Goal: Task Accomplishment & Management: Manage account settings

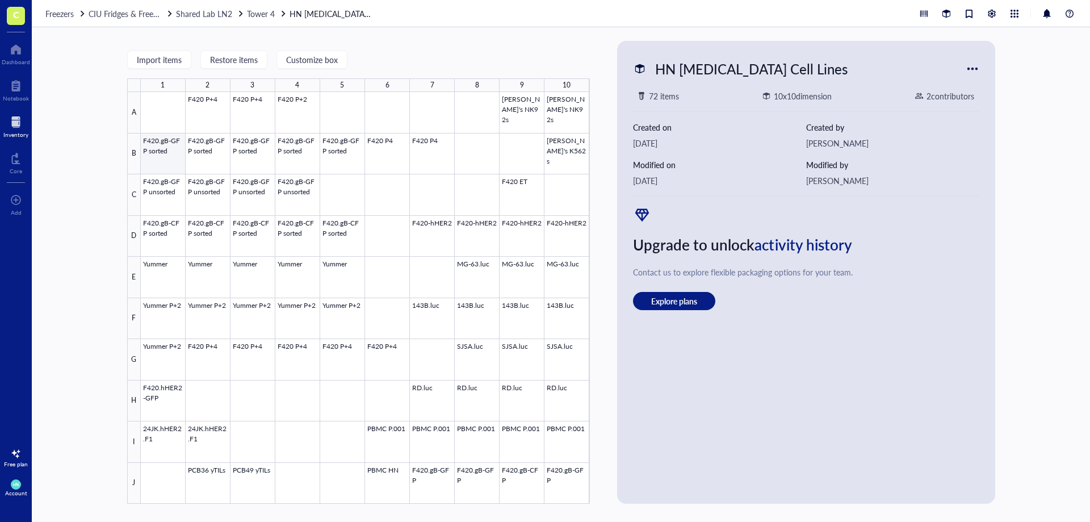
click at [168, 152] on div at bounding box center [365, 298] width 449 height 412
click at [971, 63] on div at bounding box center [973, 69] width 18 height 18
click at [816, 393] on div "HN Sarcoma Cell Lines 72 items 10 x 10 dimension 2 contributor s Created on Mar…" at bounding box center [806, 272] width 369 height 454
click at [168, 154] on div at bounding box center [365, 298] width 449 height 412
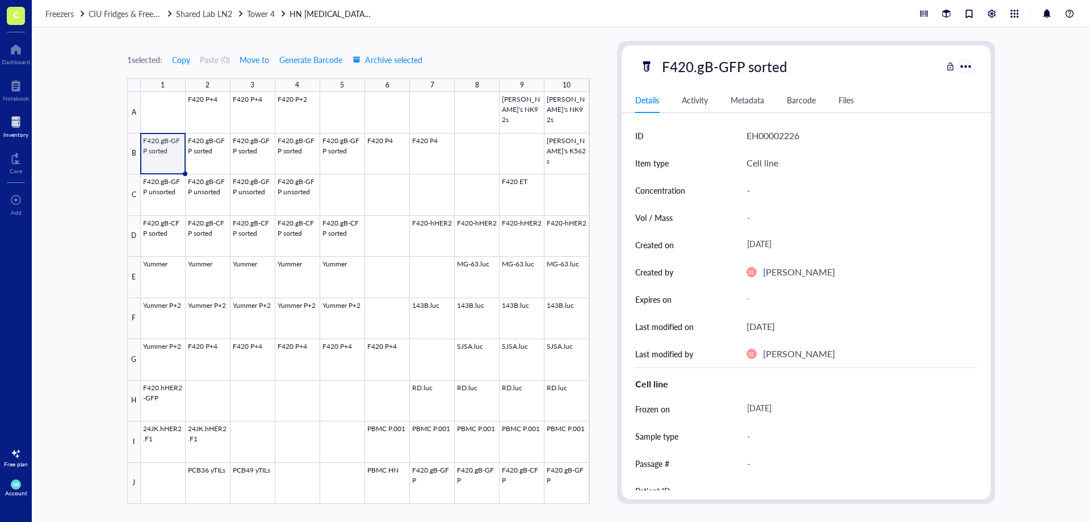
click at [964, 64] on div at bounding box center [965, 66] width 16 height 16
click at [684, 51] on div "F420.gB-GFP sorted Details Activity Metadata Barcode Files ID EH00002226 Item t…" at bounding box center [806, 272] width 369 height 454
click at [700, 69] on div "F420.gB-GFP sorted" at bounding box center [724, 67] width 135 height 24
click at [700, 69] on input "F420.gB-GFP sorted" at bounding box center [736, 66] width 159 height 23
click at [749, 68] on input "F420.gB-GFP sorted" at bounding box center [736, 66] width 159 height 23
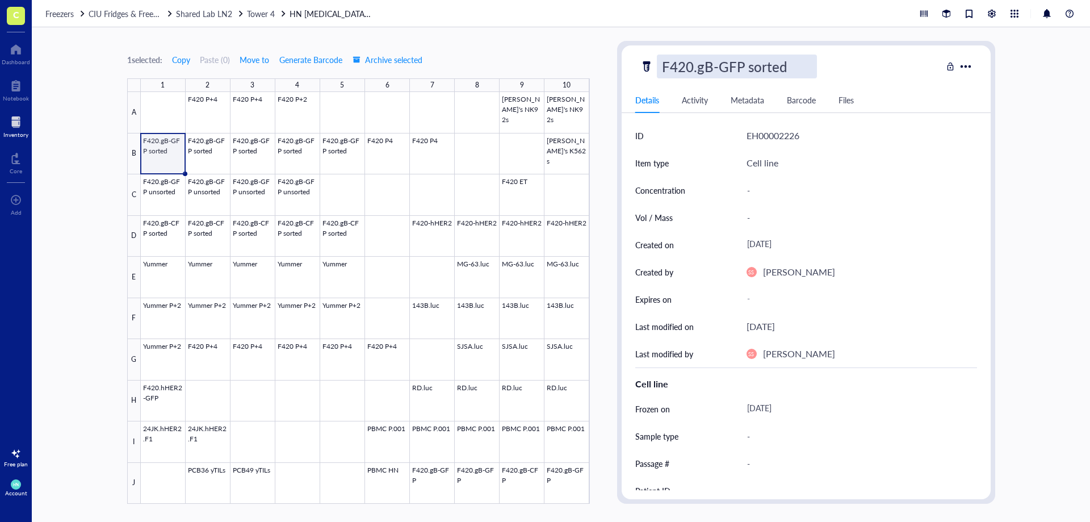
click at [746, 66] on input "F420.gB-GFP sorted" at bounding box center [736, 66] width 159 height 23
type input "F420.gB-GFP unsorted"
click at [166, 392] on div at bounding box center [365, 298] width 449 height 412
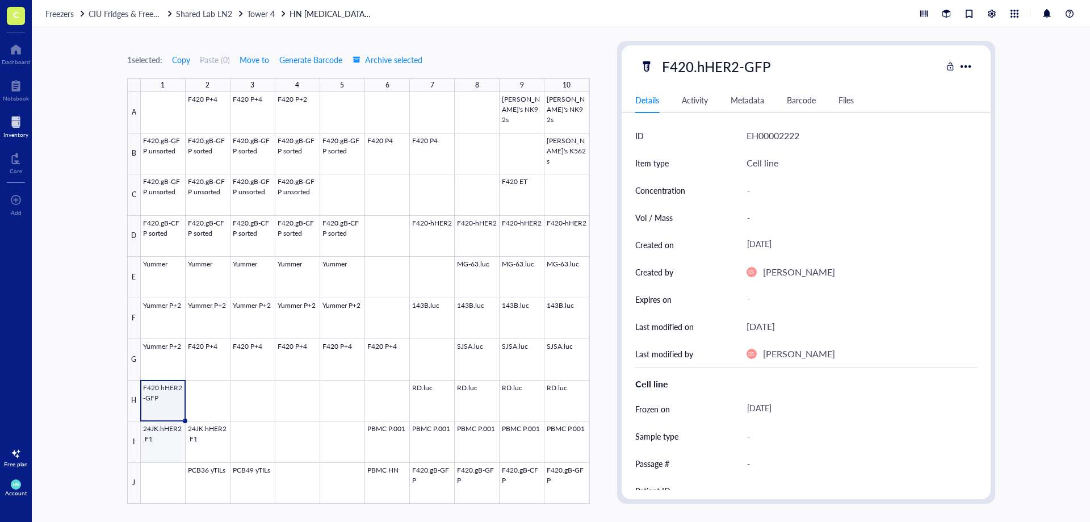
click at [150, 451] on div at bounding box center [365, 298] width 449 height 412
click at [150, 405] on div at bounding box center [365, 298] width 449 height 412
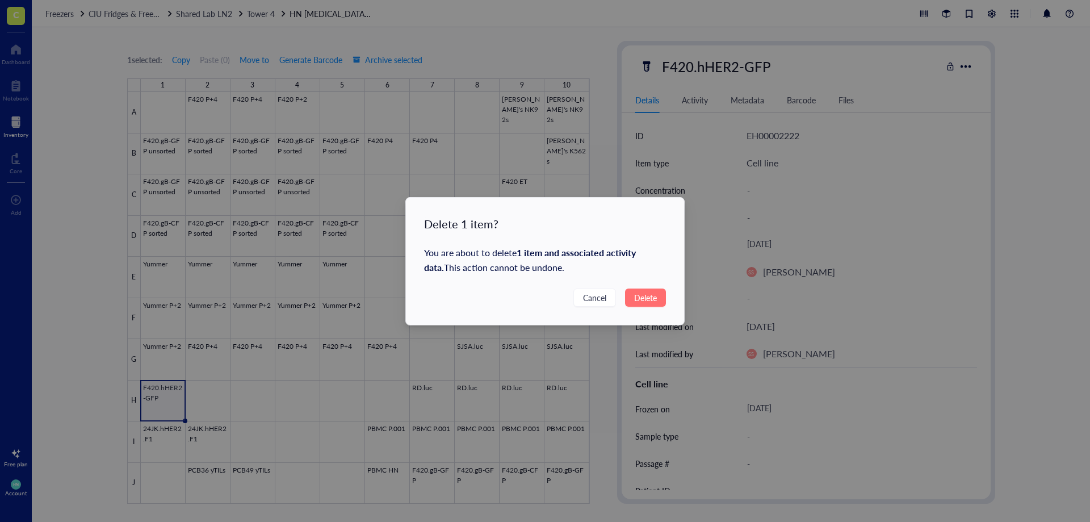
click at [643, 299] on span "Delete" at bounding box center [645, 297] width 23 height 12
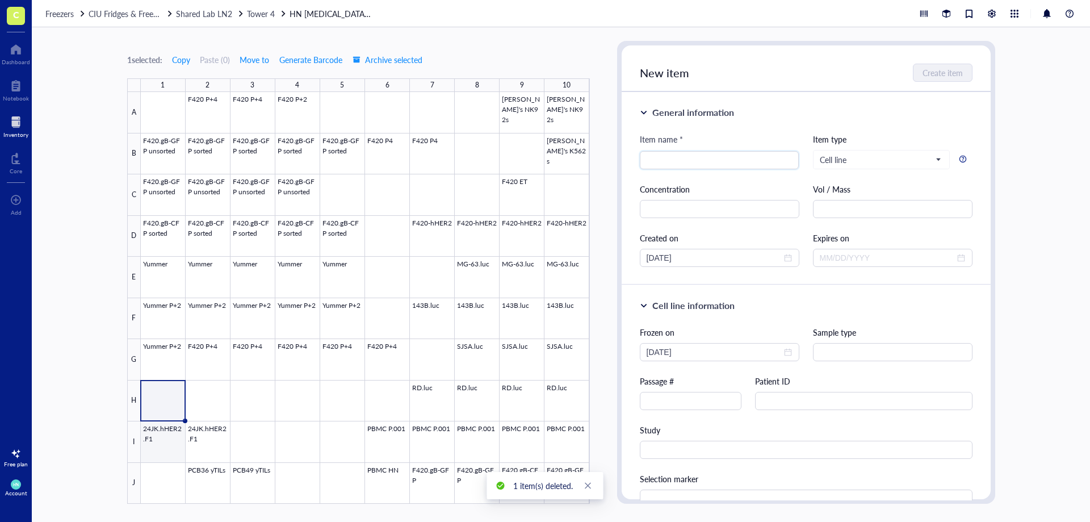
click at [167, 442] on div at bounding box center [365, 298] width 449 height 412
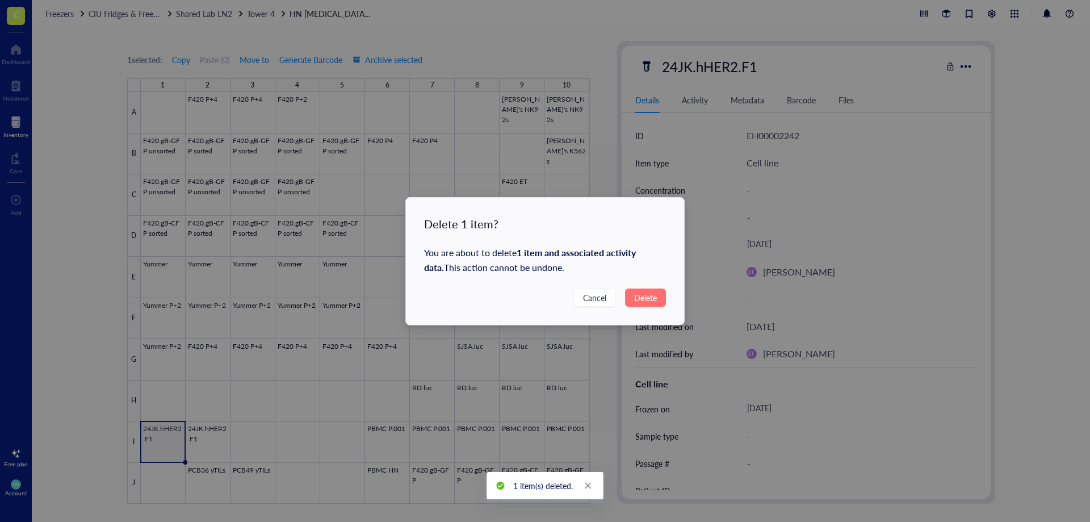
click at [652, 301] on span "Delete" at bounding box center [645, 297] width 23 height 12
click at [651, 290] on button "Delete" at bounding box center [645, 297] width 41 height 18
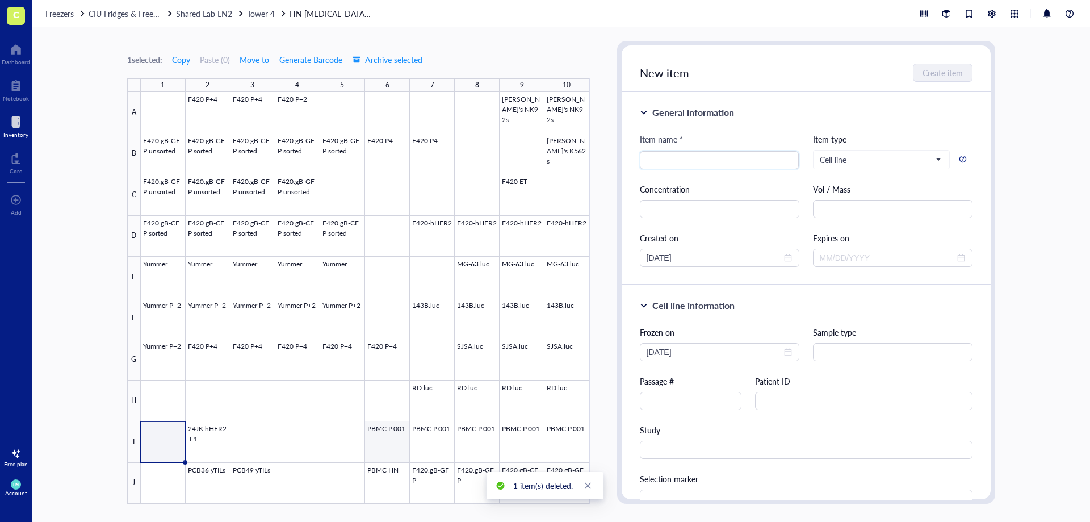
click at [384, 438] on div at bounding box center [365, 298] width 449 height 412
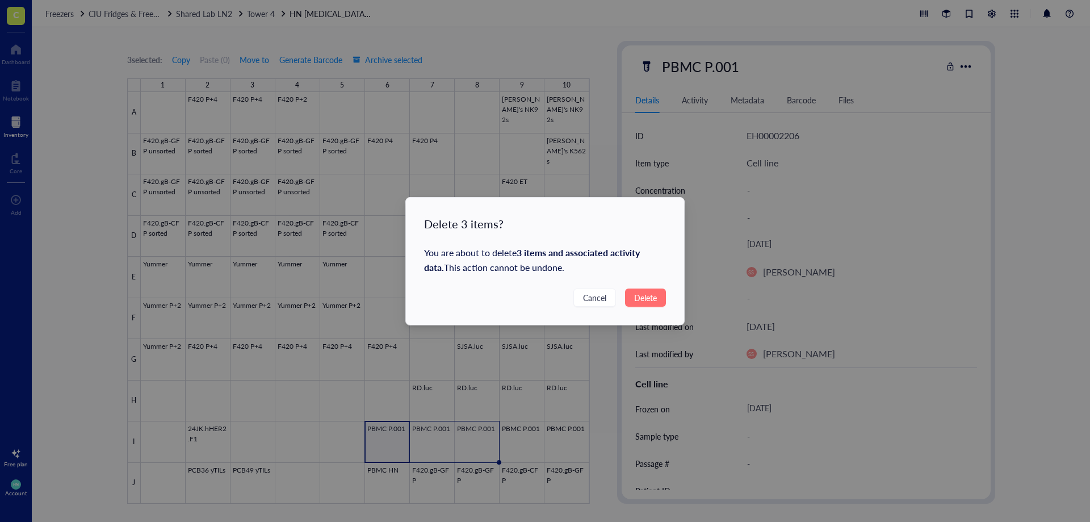
click at [649, 296] on span "Delete" at bounding box center [645, 297] width 23 height 12
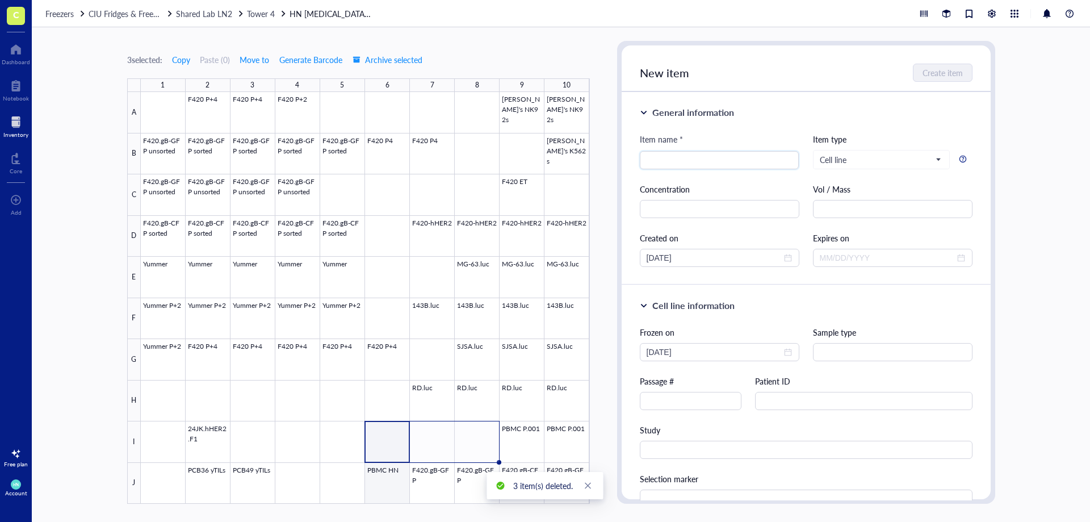
click at [396, 480] on div at bounding box center [365, 298] width 449 height 412
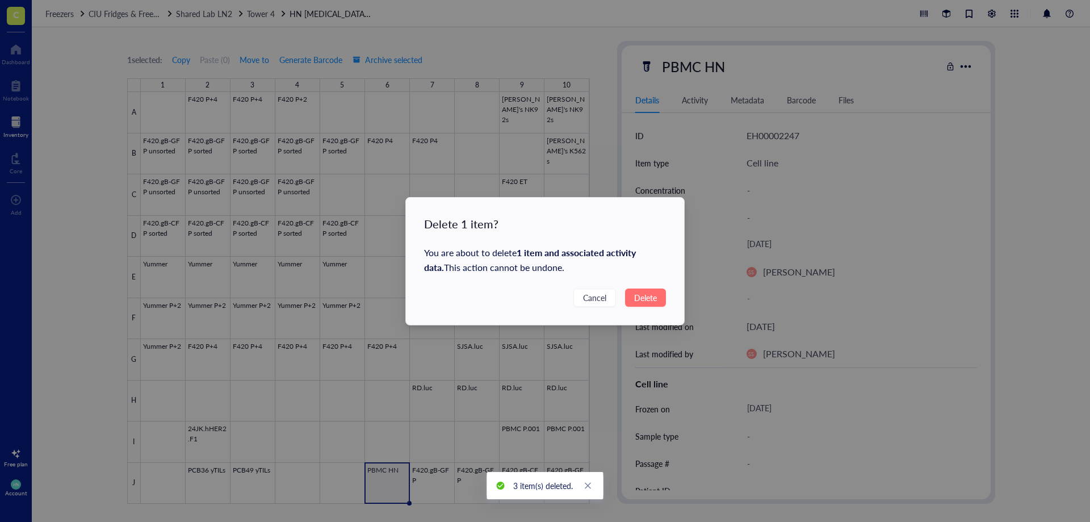
click at [660, 293] on button "Delete" at bounding box center [645, 297] width 41 height 18
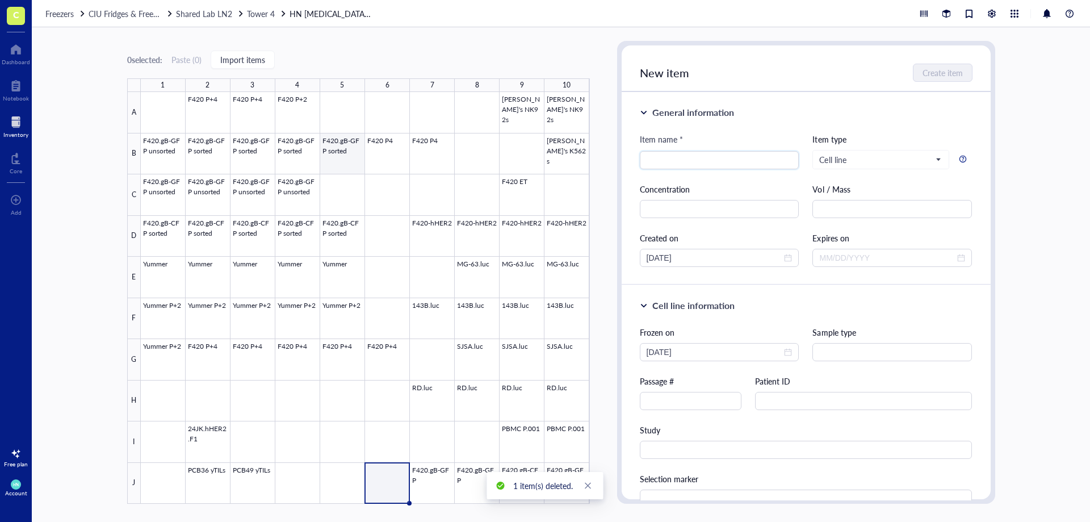
click at [350, 145] on div at bounding box center [365, 298] width 449 height 412
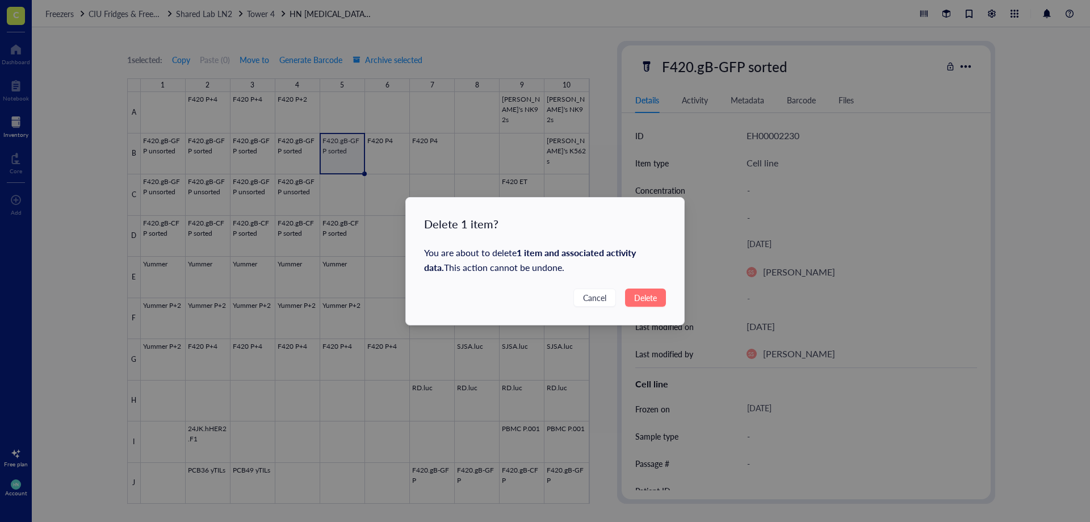
click at [657, 295] on button "Delete" at bounding box center [645, 297] width 41 height 18
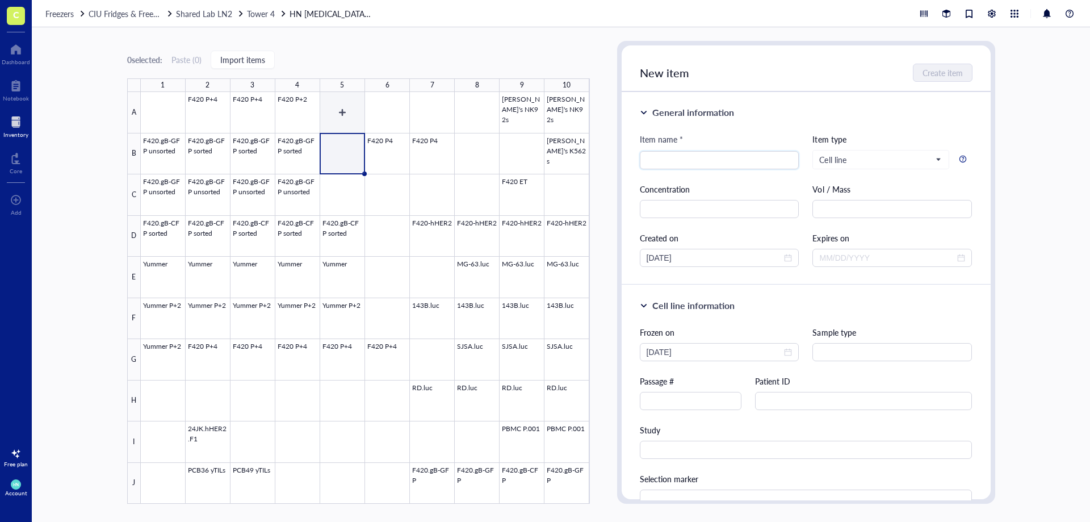
click at [344, 123] on div at bounding box center [365, 298] width 449 height 412
type input "F420.hHer2.luc"
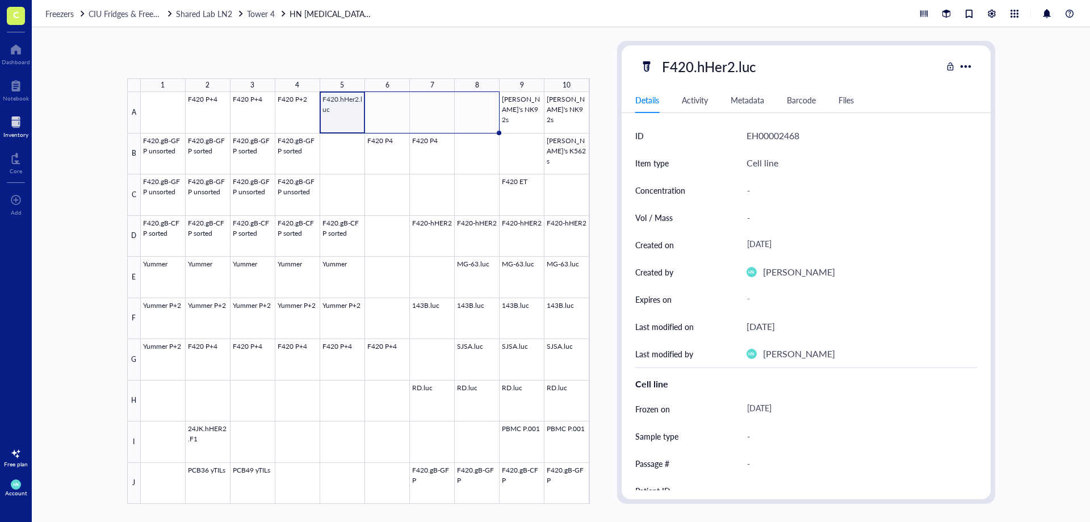
drag, startPoint x: 363, startPoint y: 131, endPoint x: 463, endPoint y: 127, distance: 99.4
click at [0, 0] on div "F420 P+4 F420 P+4 F420 P+2 F420.hHer2.luc Petar's NK92s Petar's NK92s F420.gB-G…" at bounding box center [0, 0] width 0 height 0
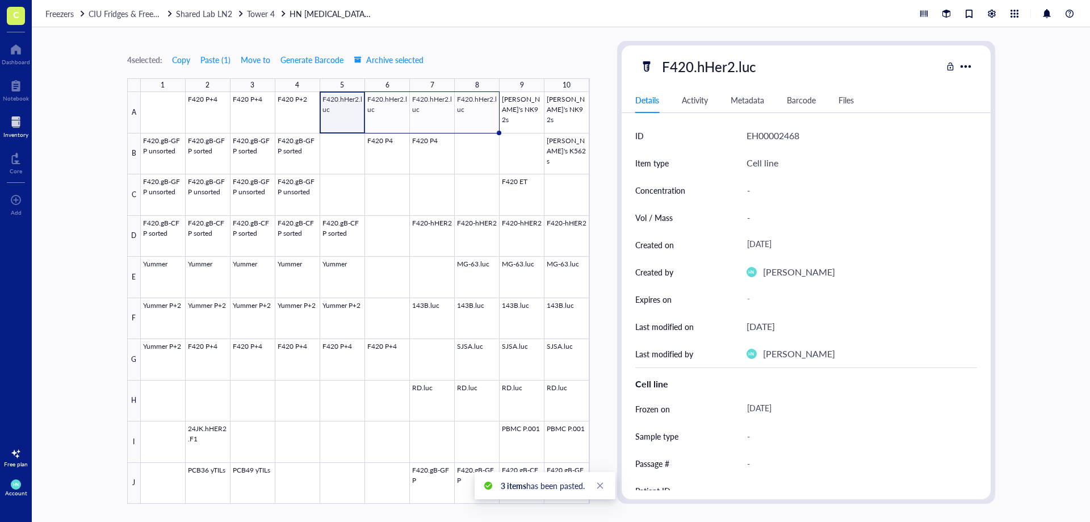
click at [350, 127] on div at bounding box center [365, 298] width 449 height 412
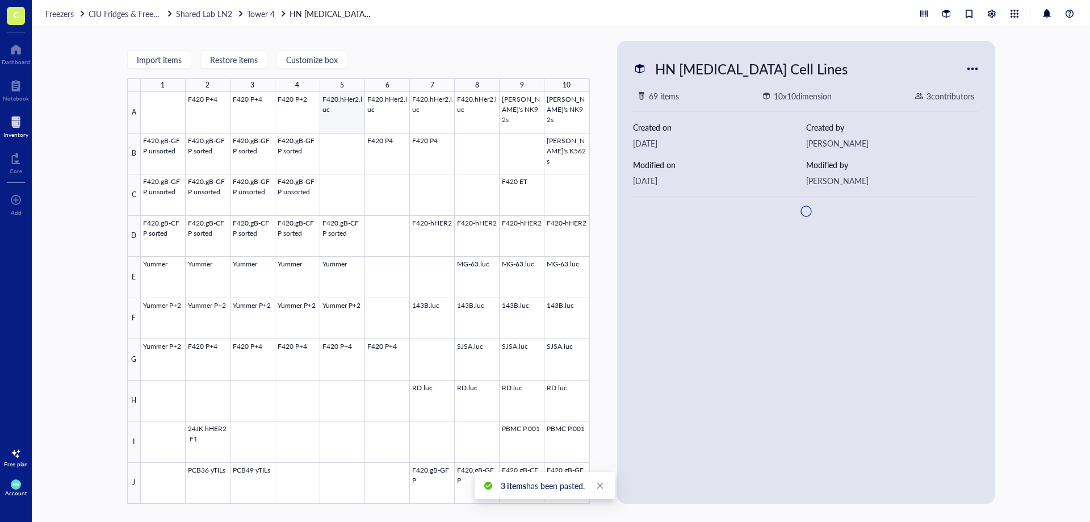
click at [355, 115] on div at bounding box center [365, 298] width 449 height 412
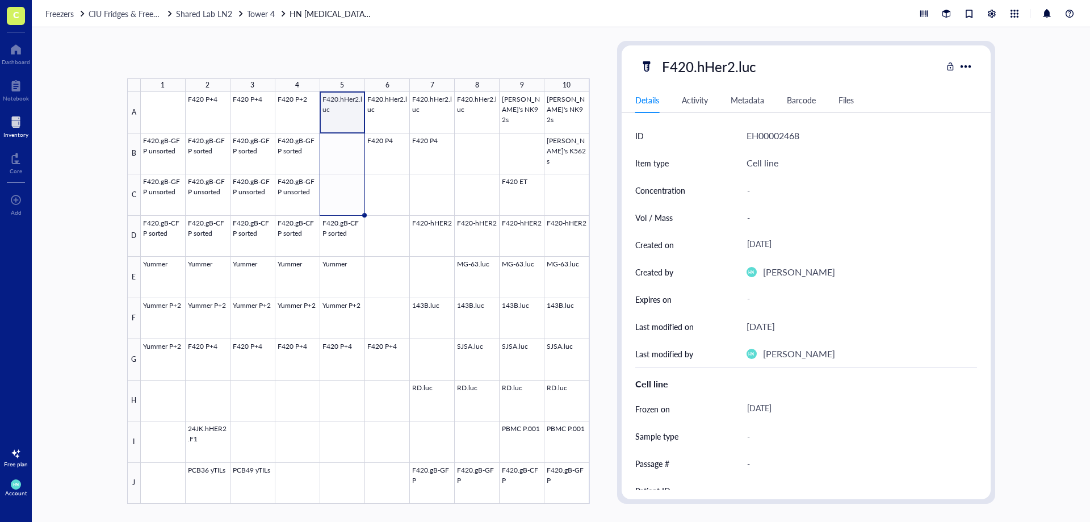
drag, startPoint x: 365, startPoint y: 131, endPoint x: 355, endPoint y: 203, distance: 72.7
click at [0, 0] on div "F420 P+4 F420 P+4 F420 P+2 F420.hHer2.luc F420.hHer2.luc F420.hHer2.luc F420.hH…" at bounding box center [0, 0] width 0 height 0
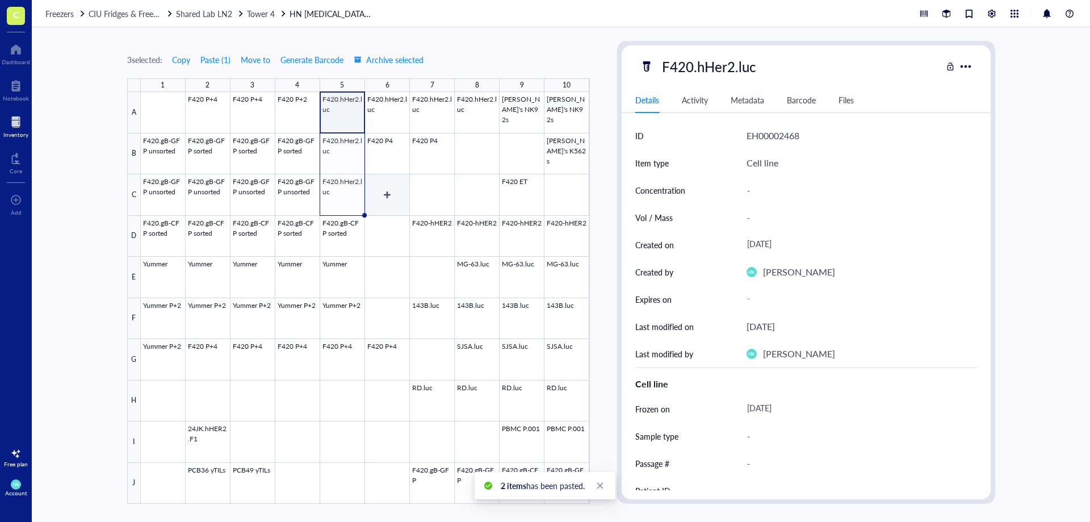
click at [401, 198] on div at bounding box center [365, 298] width 449 height 412
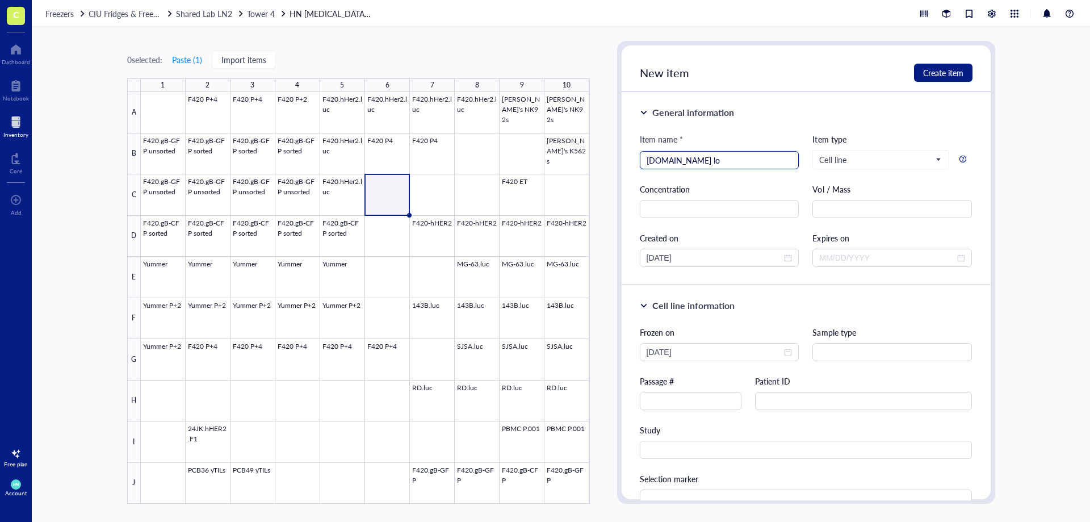
type input "F420.gB lo"
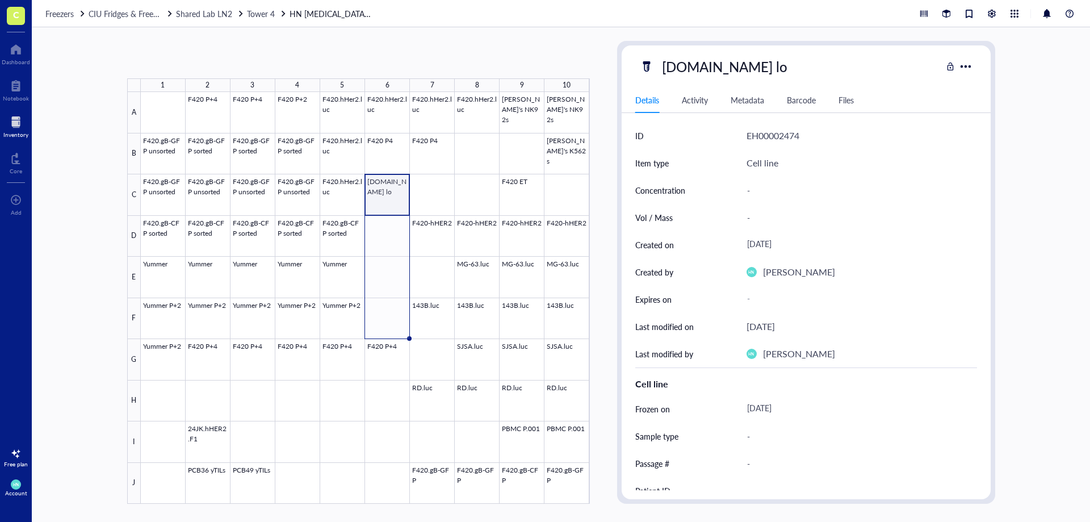
drag, startPoint x: 409, startPoint y: 215, endPoint x: 393, endPoint y: 328, distance: 114.6
click at [0, 0] on div "F420 P+4 F420 P+4 F420 P+2 F420.hHer2.luc F420.hHer2.luc F420.hHer2.luc F420.hH…" at bounding box center [0, 0] width 0 height 0
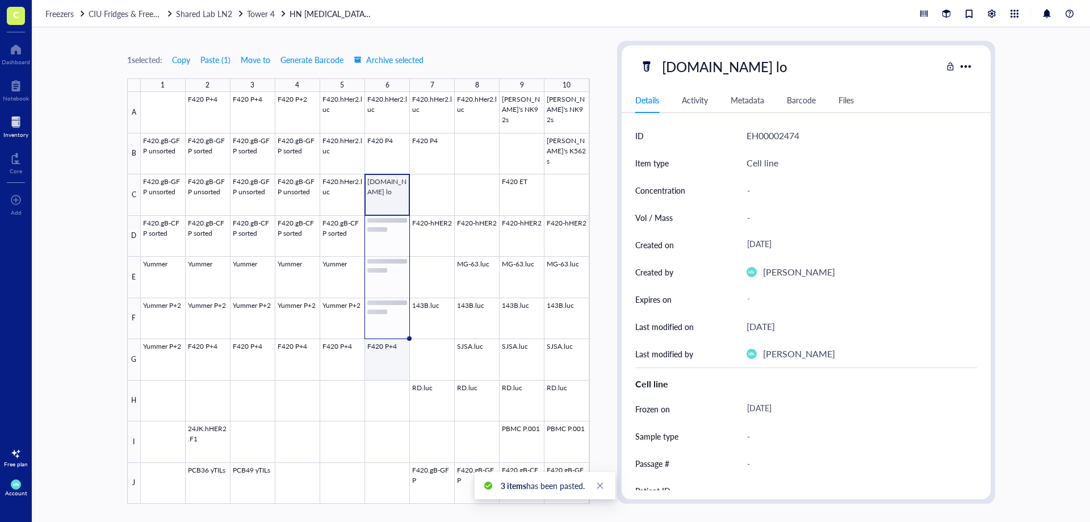
click at [393, 369] on div at bounding box center [365, 298] width 449 height 412
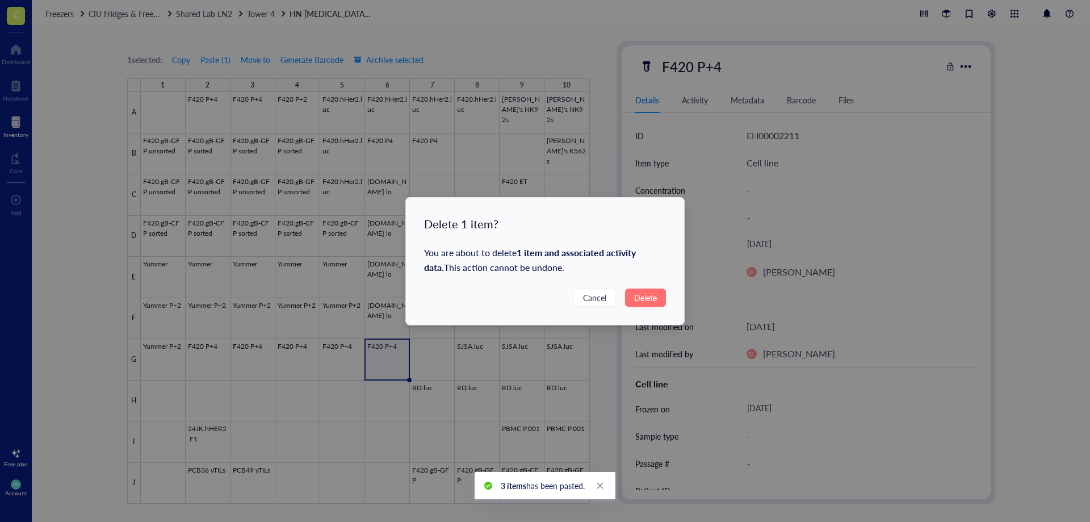
click at [657, 298] on span "Delete" at bounding box center [645, 297] width 23 height 12
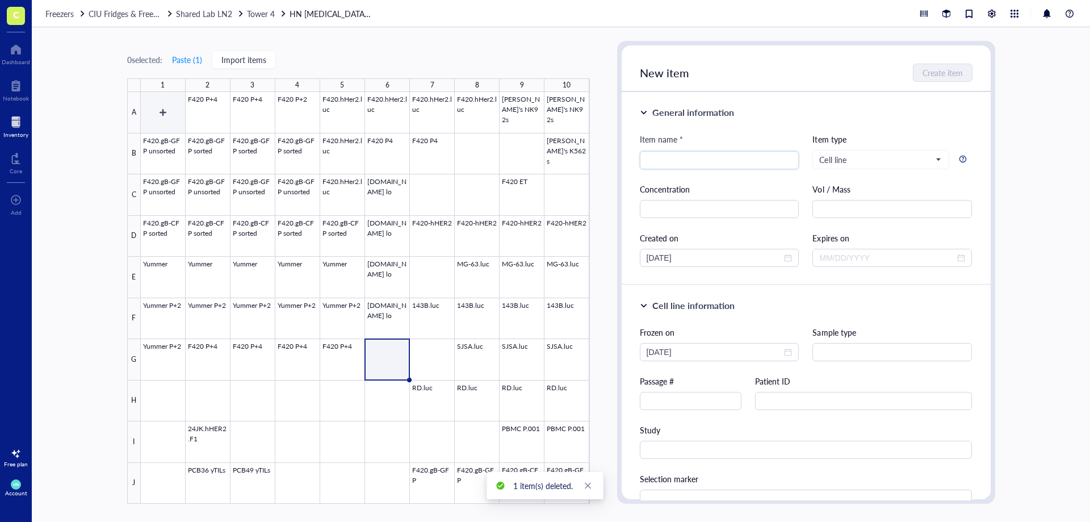
click at [170, 102] on div at bounding box center [365, 298] width 449 height 412
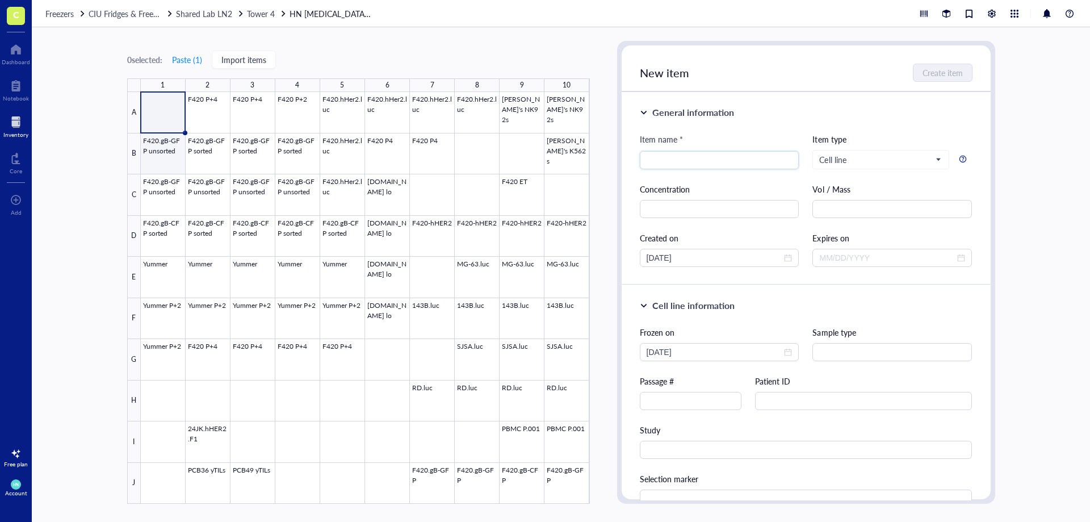
click at [168, 153] on div at bounding box center [365, 298] width 449 height 412
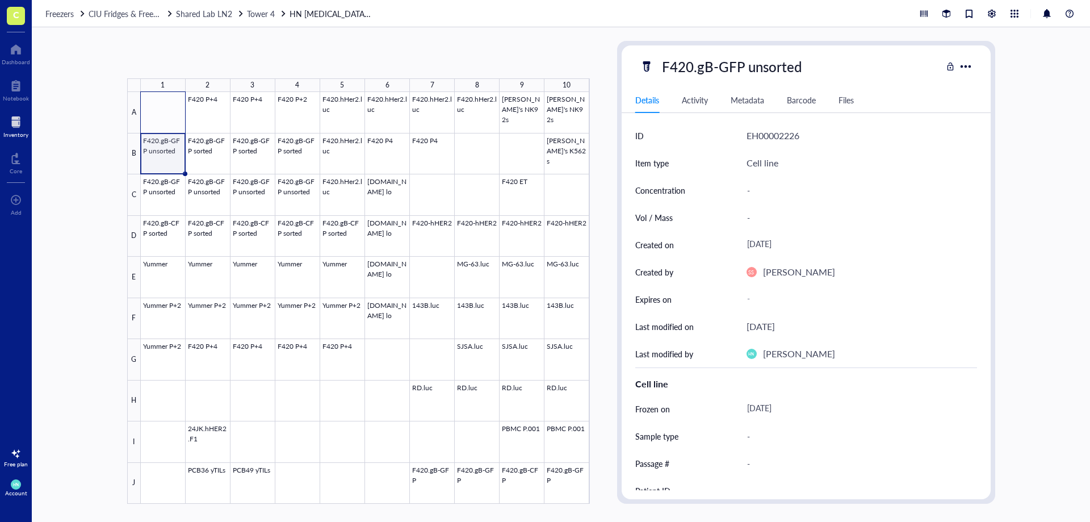
drag, startPoint x: 185, startPoint y: 174, endPoint x: 179, endPoint y: 100, distance: 74.0
click at [0, 0] on div "F420 P+4 F420 P+4 F420 P+2 F420.hHer2.luc F420.hHer2.luc F420.hHer2.luc F420.hH…" at bounding box center [0, 0] width 0 height 0
click at [221, 12] on span "Shared Lab LN2" at bounding box center [204, 13] width 56 height 11
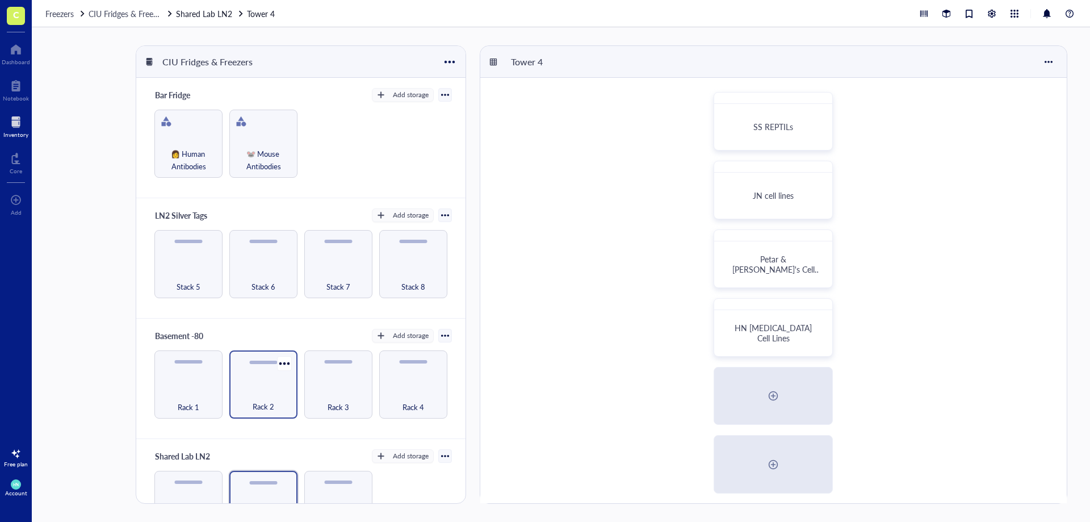
scroll to position [47, 0]
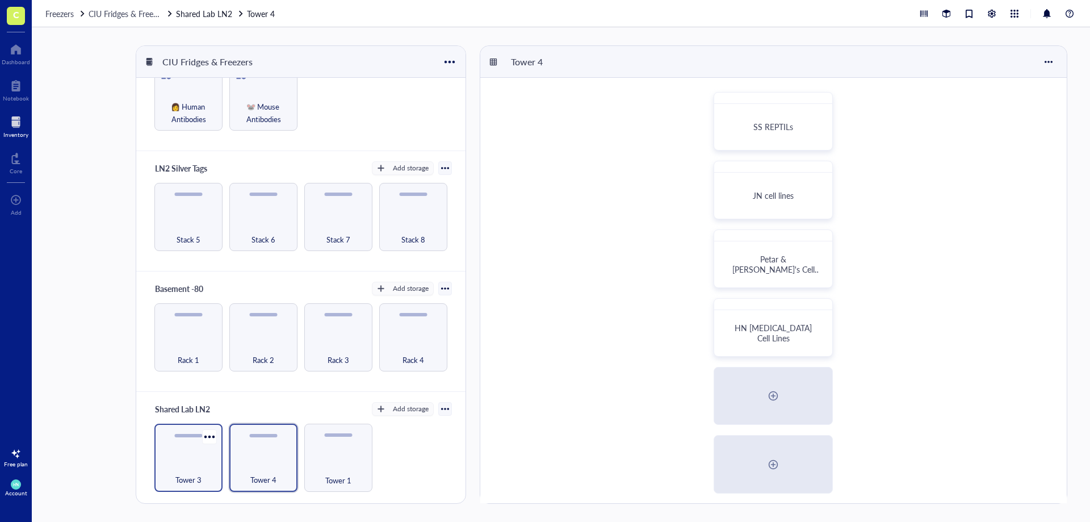
click at [178, 456] on div "Tower 3" at bounding box center [188, 458] width 68 height 68
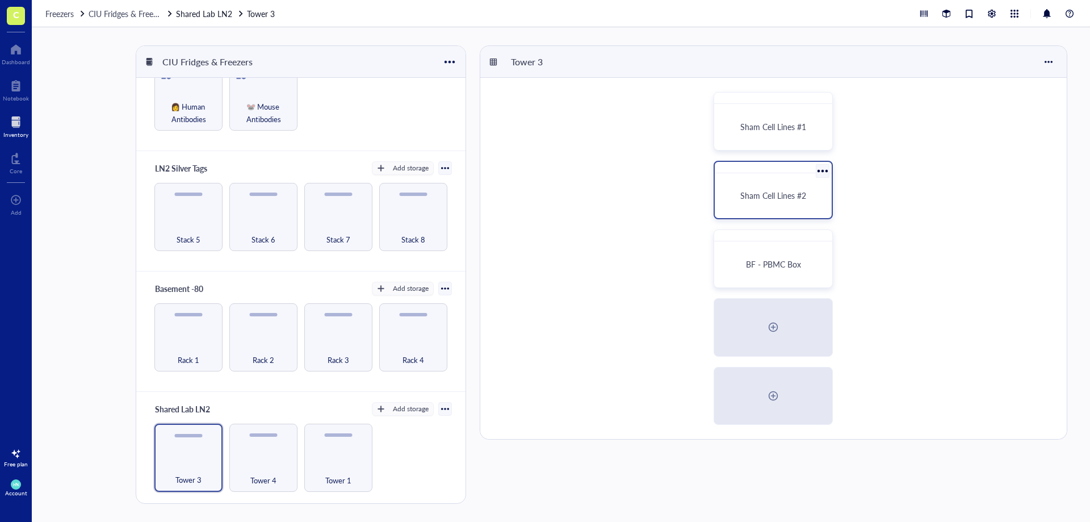
click at [772, 206] on div "Sham Cell Lines #2" at bounding box center [773, 196] width 108 height 36
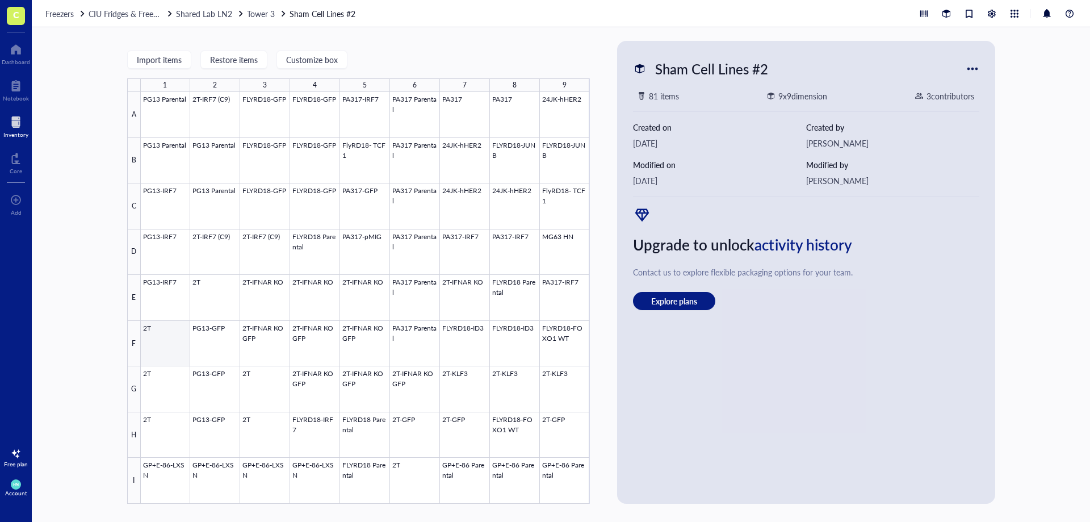
click at [164, 345] on div at bounding box center [365, 298] width 449 height 412
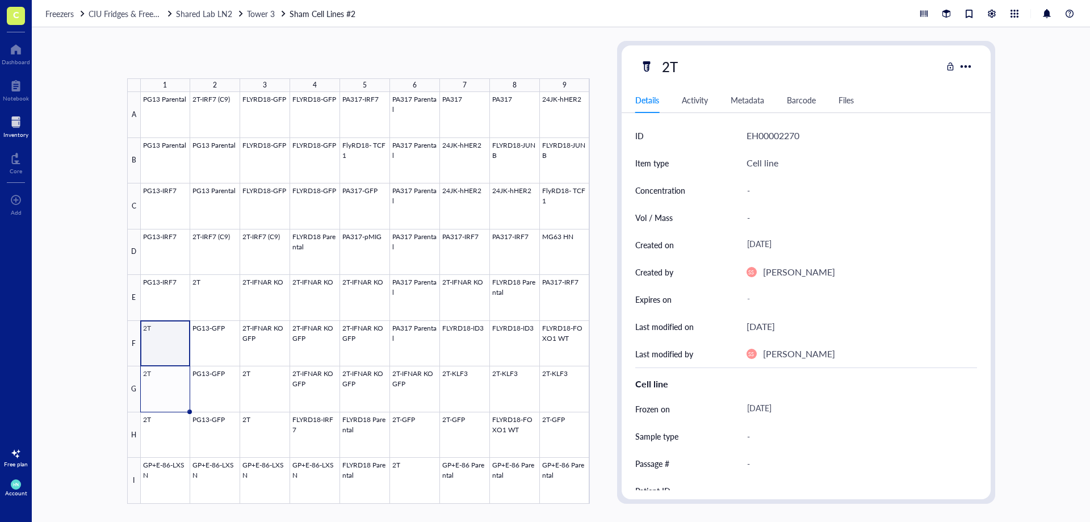
drag, startPoint x: 189, startPoint y: 366, endPoint x: 182, endPoint y: 400, distance: 34.1
click at [0, 0] on div "PG13 Parental 2T-IRF7 (C9) FLYRD18-GFP FLYRD18-GFP PA317-IRF7 PA317 Parental PA…" at bounding box center [0, 0] width 0 height 0
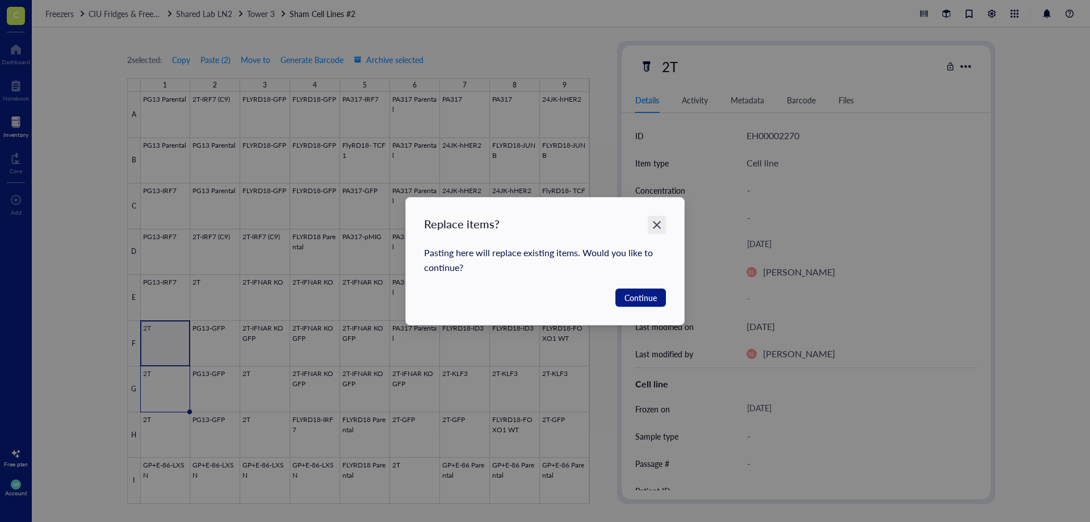
click at [657, 221] on icon "Close" at bounding box center [657, 224] width 11 height 11
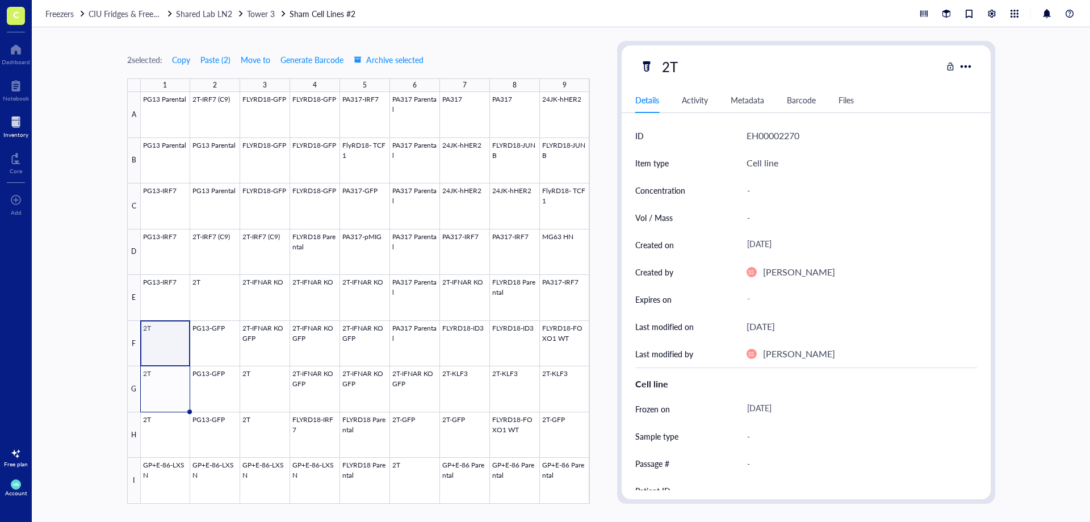
click at [148, 354] on div at bounding box center [365, 298] width 449 height 412
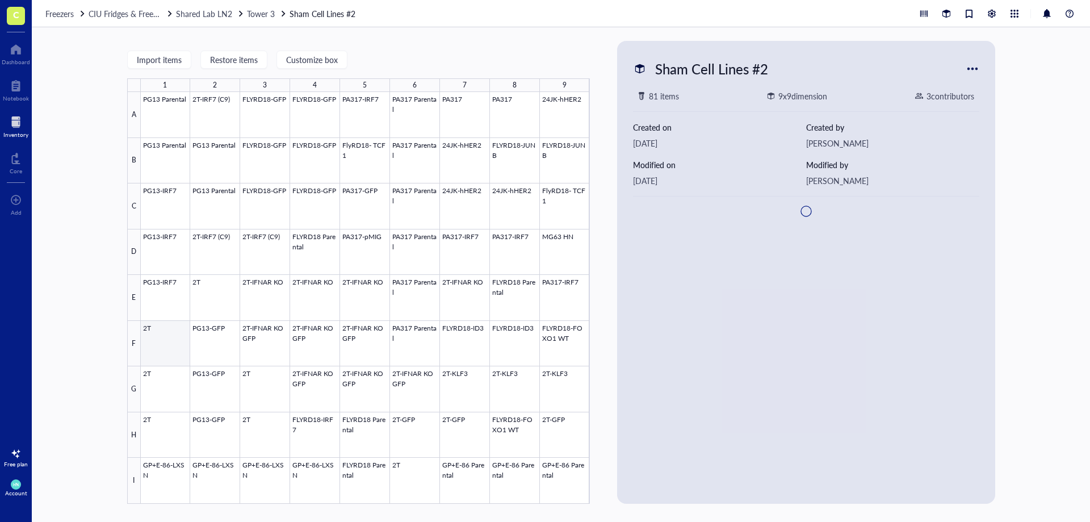
click at [166, 348] on div at bounding box center [365, 298] width 449 height 412
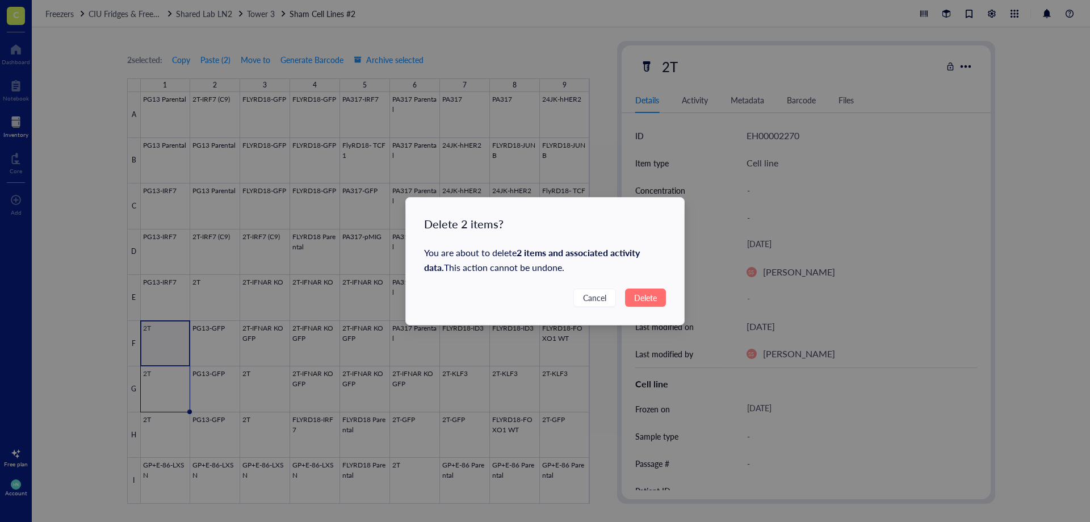
click at [642, 303] on span "Delete" at bounding box center [645, 297] width 23 height 12
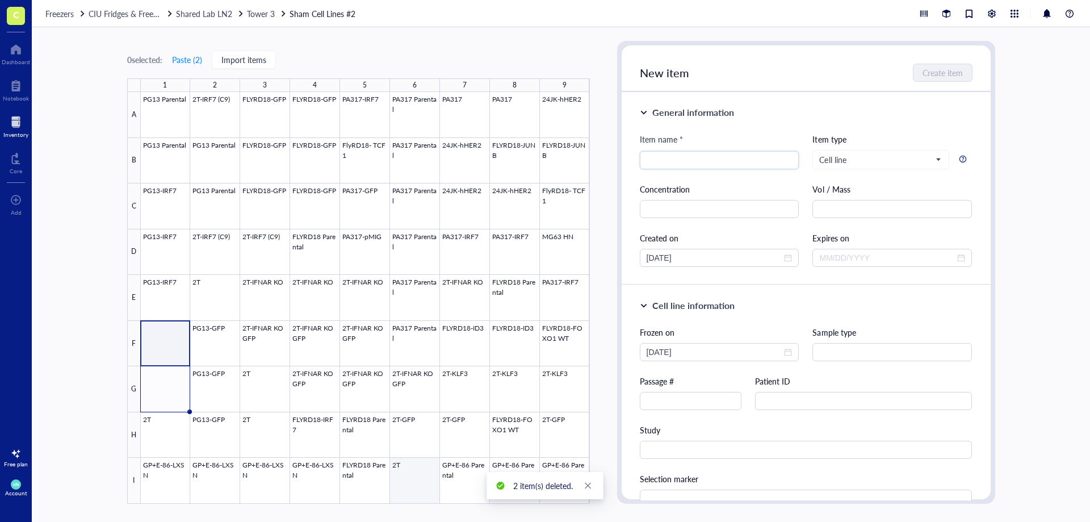
click at [401, 481] on div at bounding box center [365, 298] width 449 height 412
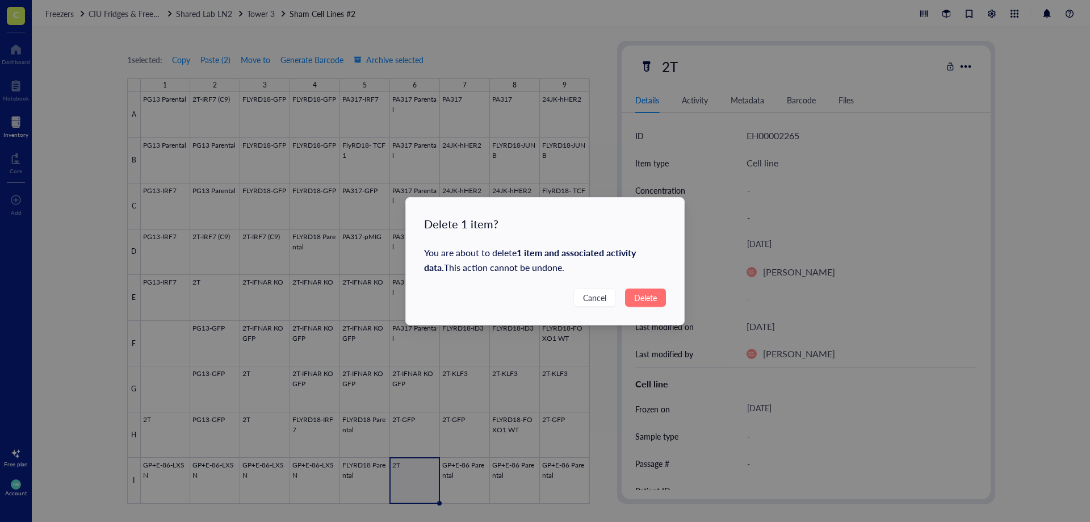
click at [649, 292] on span "Delete" at bounding box center [645, 297] width 23 height 12
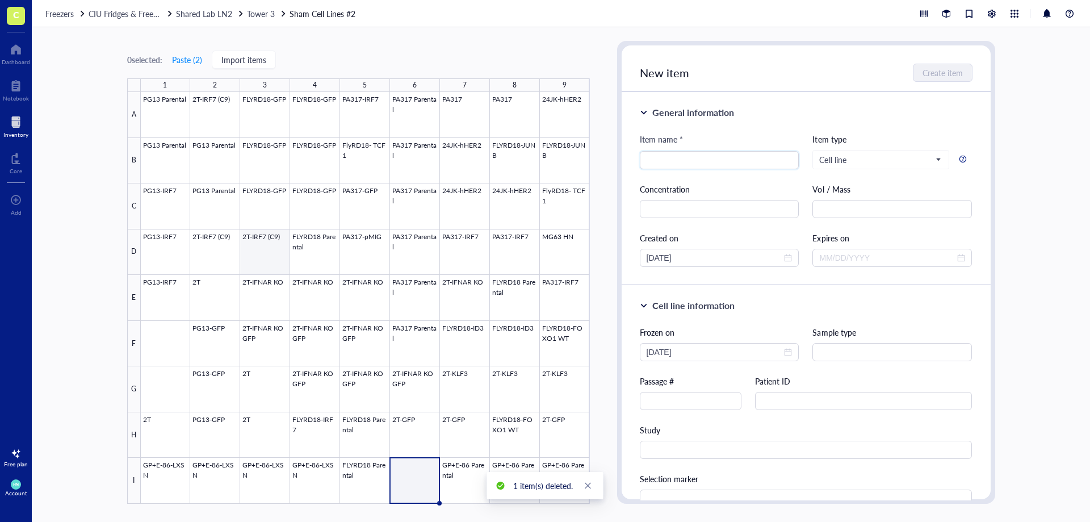
click at [250, 250] on div at bounding box center [365, 298] width 449 height 412
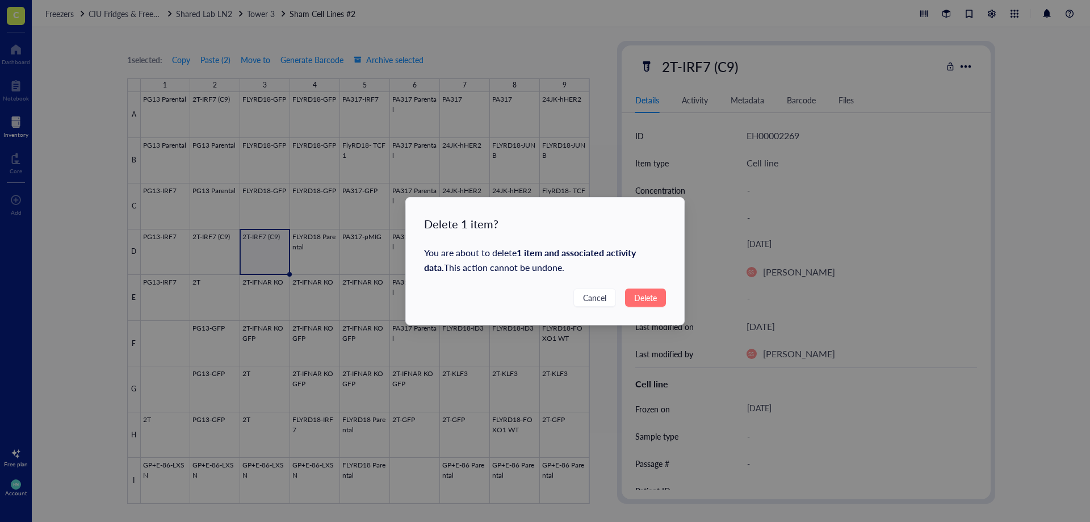
click at [636, 297] on span "Delete" at bounding box center [645, 297] width 23 height 12
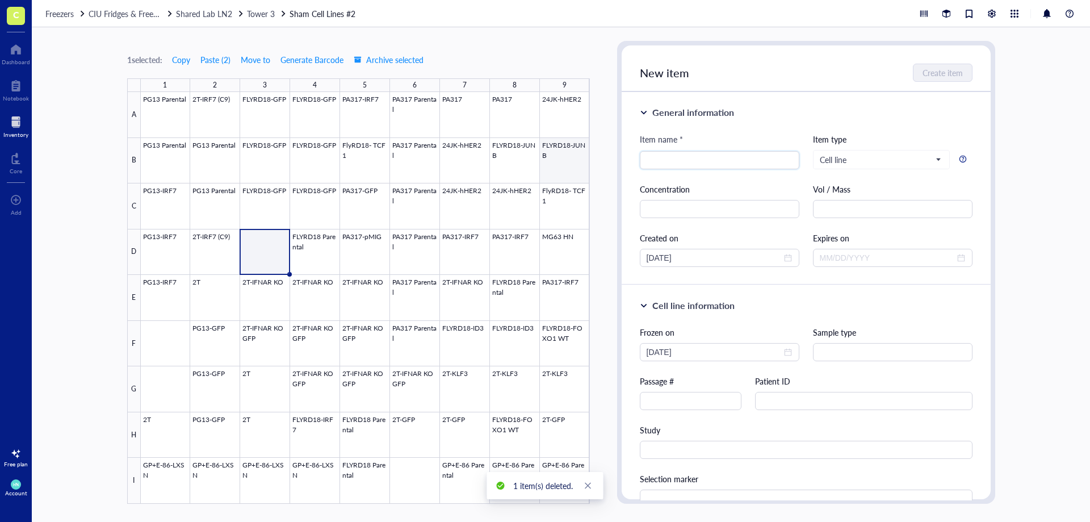
click at [581, 163] on div at bounding box center [365, 298] width 449 height 412
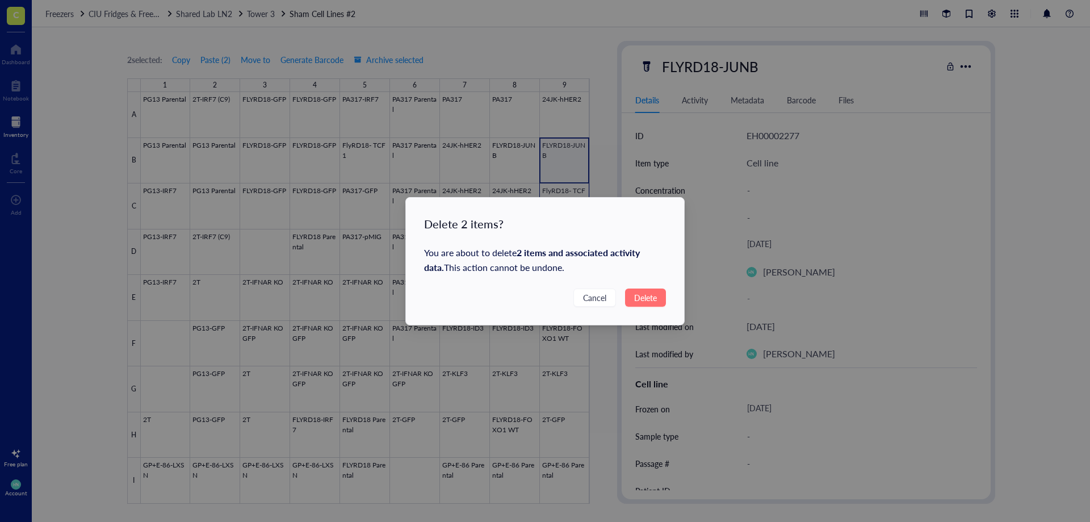
click at [649, 298] on span "Delete" at bounding box center [645, 297] width 23 height 12
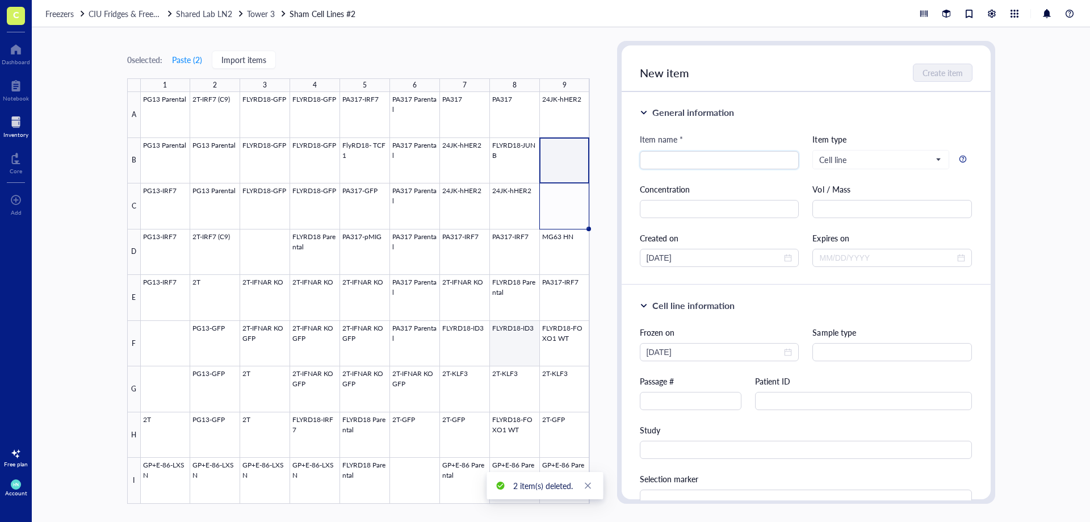
click at [519, 344] on div at bounding box center [365, 298] width 449 height 412
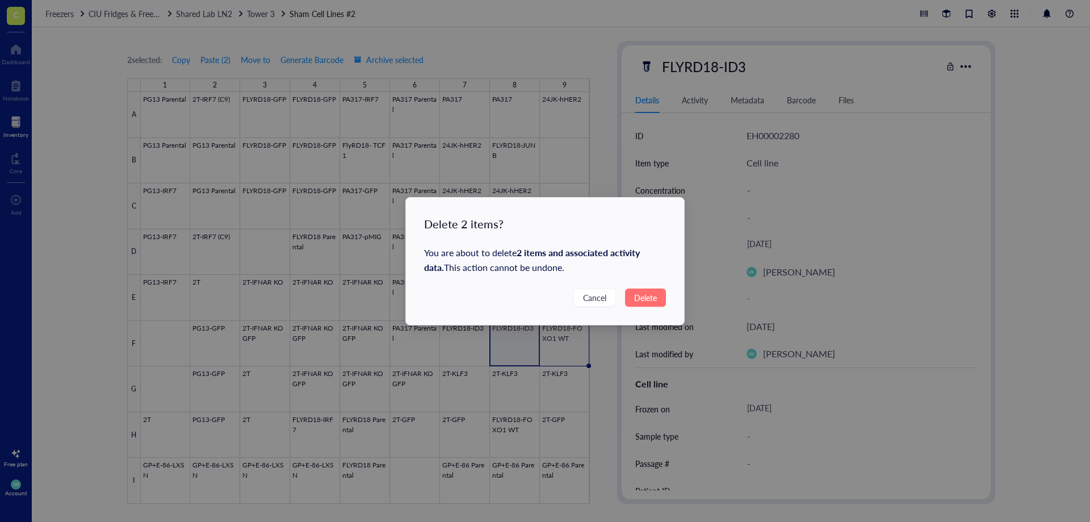
click at [647, 298] on span "Delete" at bounding box center [645, 297] width 23 height 12
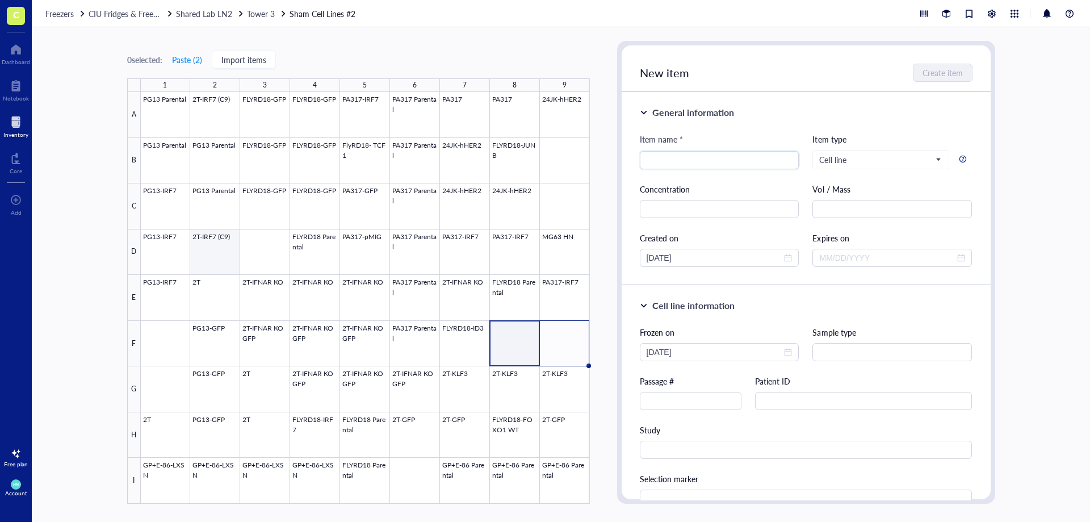
click at [223, 260] on div at bounding box center [365, 298] width 449 height 412
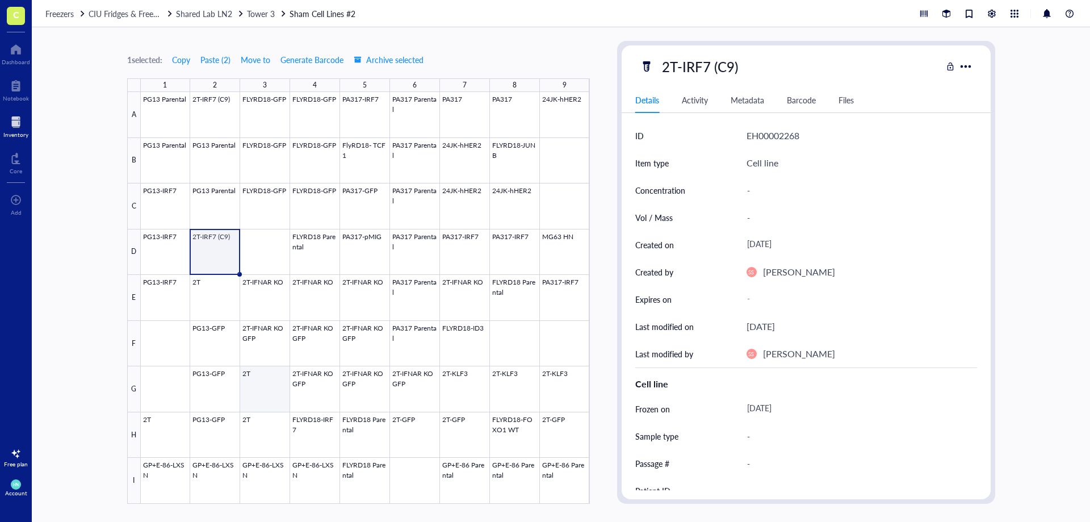
click at [263, 375] on div at bounding box center [365, 298] width 449 height 412
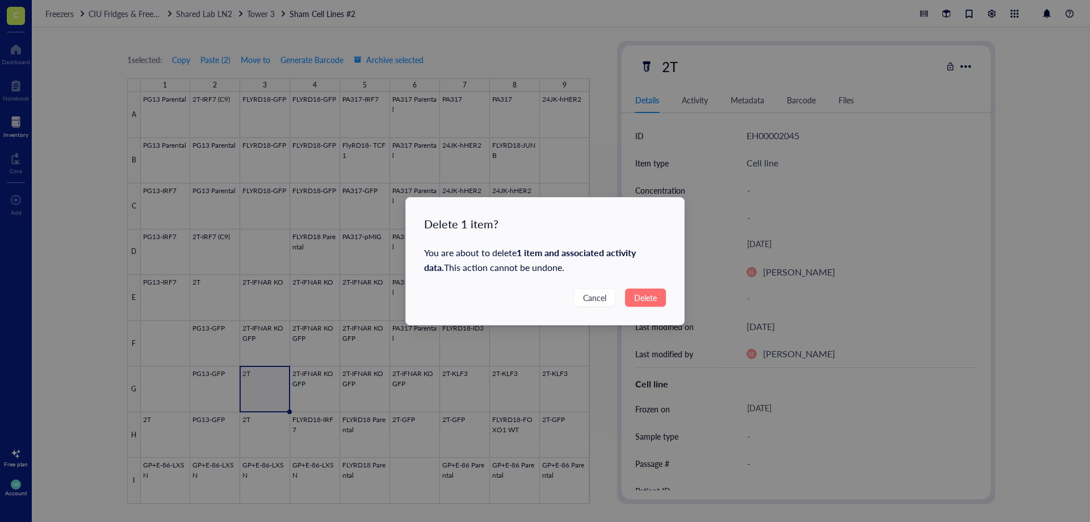
click at [647, 295] on span "Delete" at bounding box center [645, 297] width 23 height 12
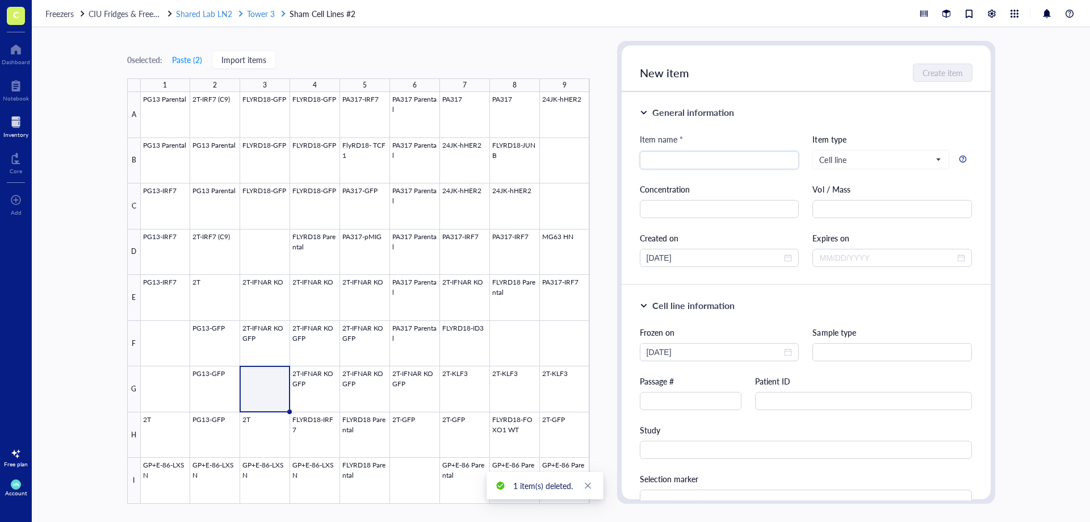
click at [261, 14] on span "Tower 3" at bounding box center [261, 13] width 28 height 11
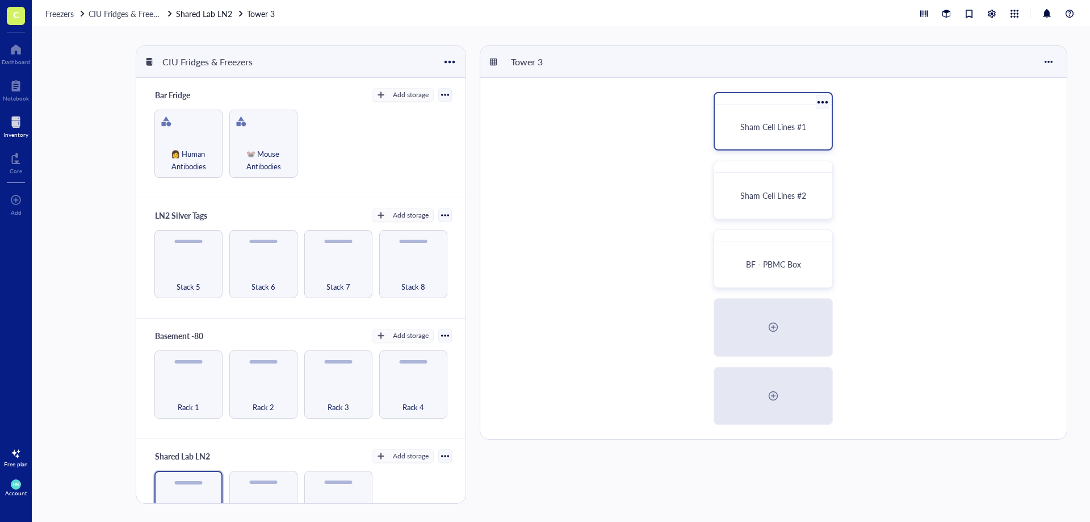
click at [765, 135] on div "Sham Cell Lines #1" at bounding box center [773, 127] width 108 height 36
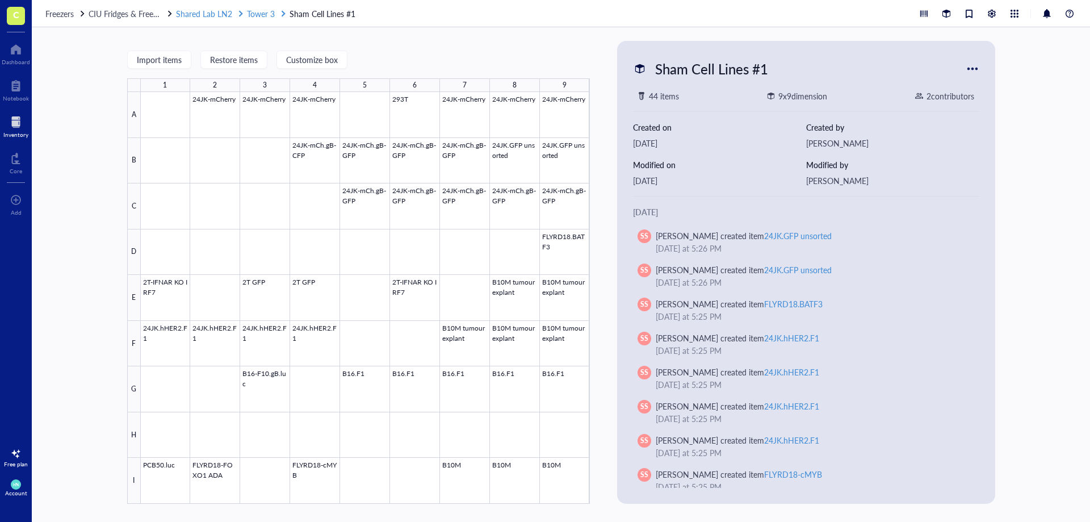
click at [261, 12] on span "Tower 3" at bounding box center [261, 13] width 28 height 11
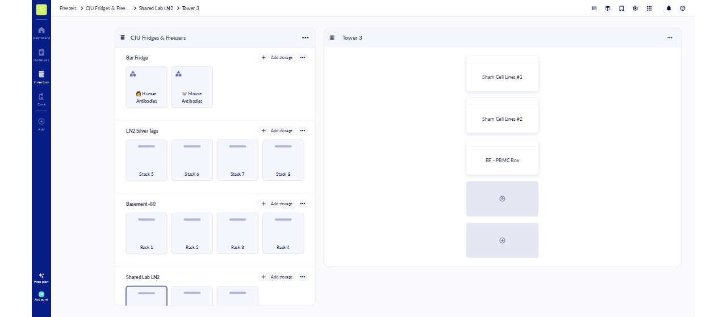
scroll to position [47, 0]
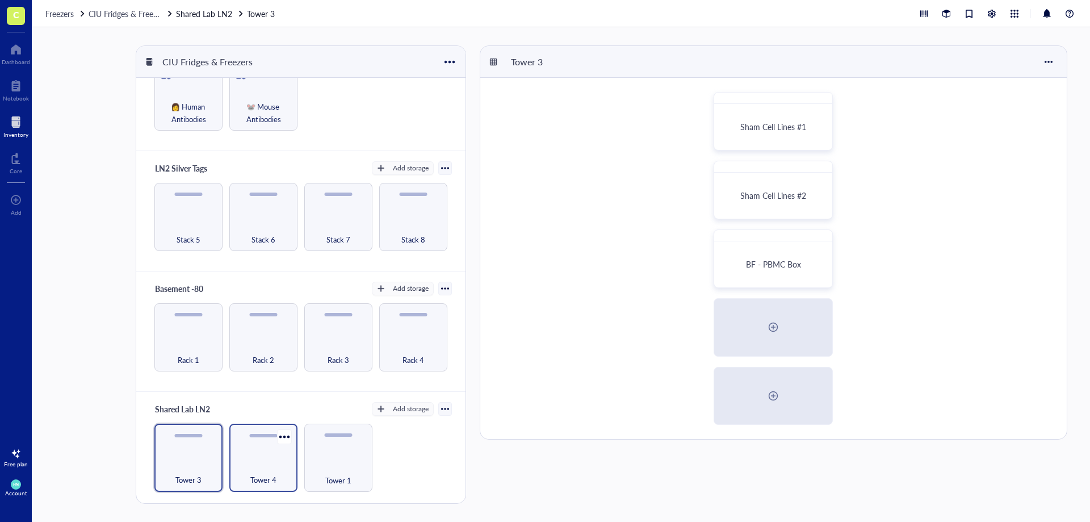
click at [261, 449] on div "Tower 4" at bounding box center [263, 458] width 68 height 68
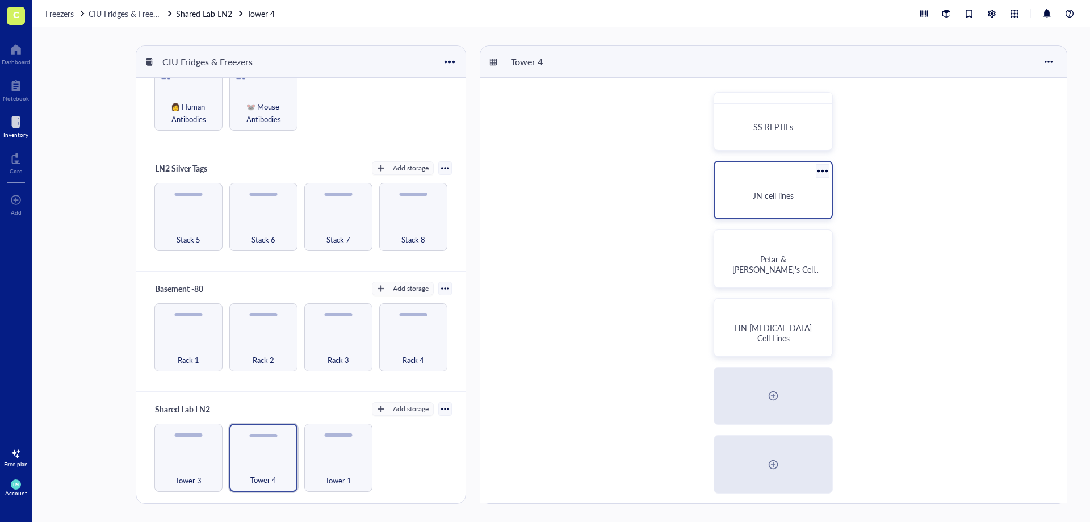
click at [789, 173] on div "JN cell lines" at bounding box center [773, 190] width 119 height 58
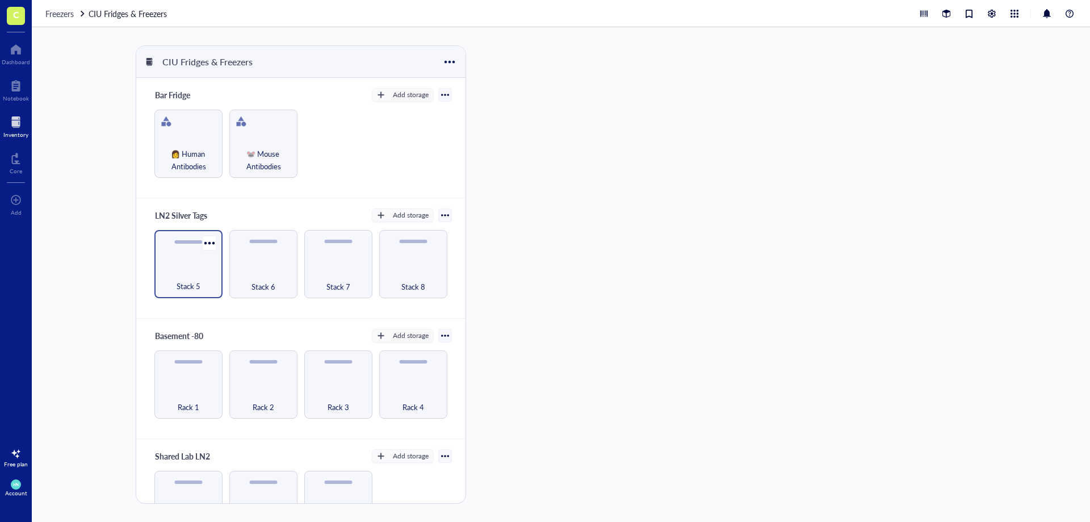
click at [187, 264] on div "Stack 5" at bounding box center [188, 264] width 68 height 68
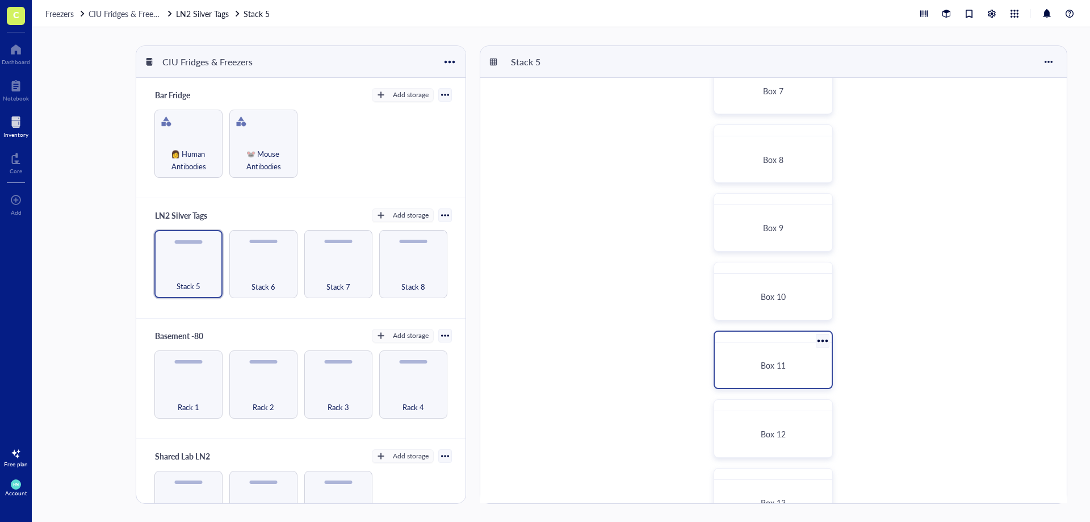
scroll to position [485, 0]
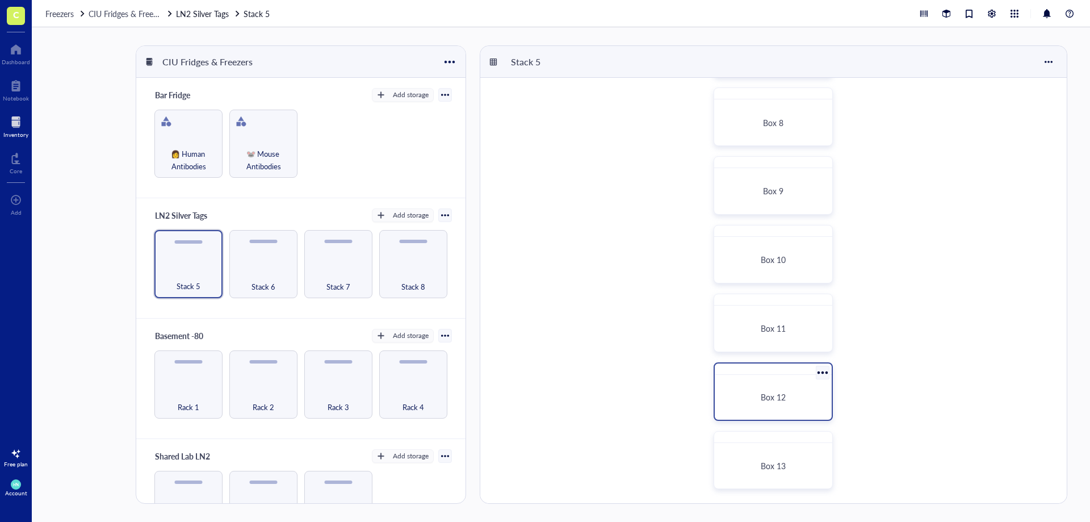
click at [773, 393] on span "Box 12" at bounding box center [773, 396] width 25 height 11
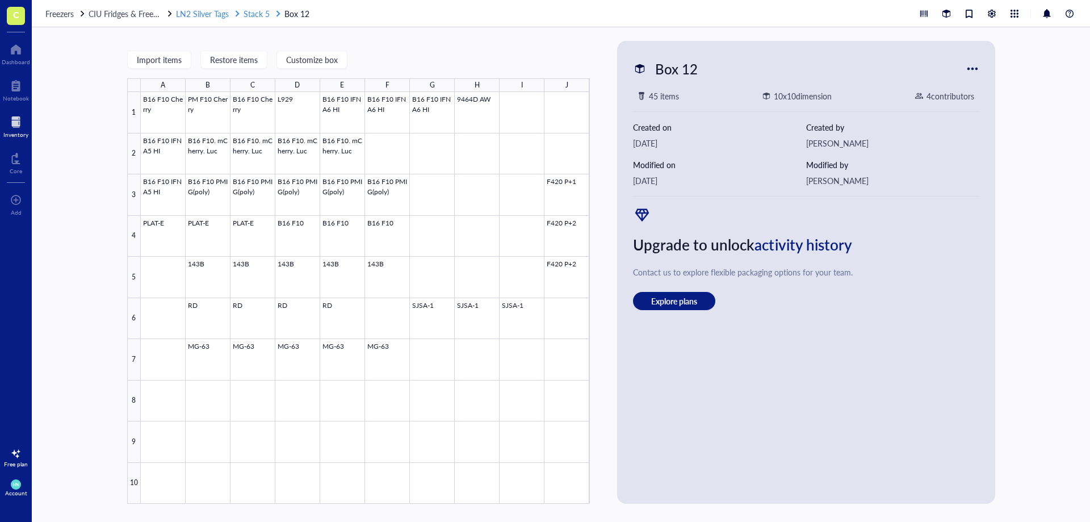
click at [263, 17] on span "Stack 5" at bounding box center [257, 13] width 26 height 11
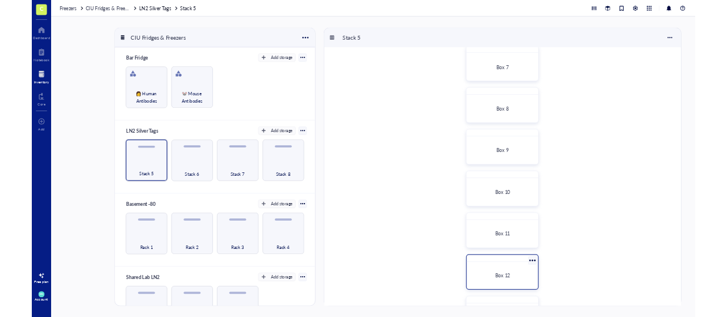
scroll to position [485, 0]
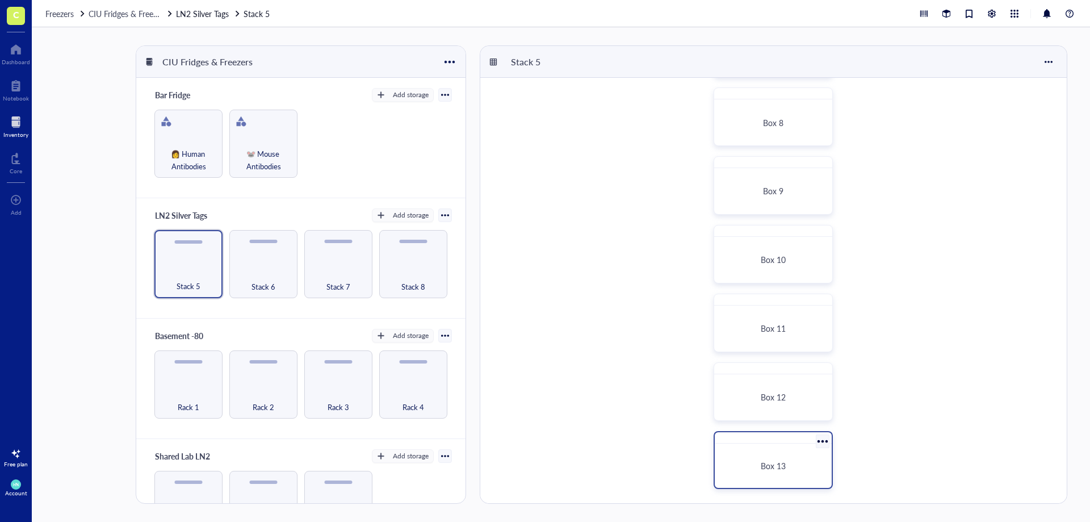
click at [765, 460] on span "Box 13" at bounding box center [773, 465] width 25 height 11
